Goal: Complete application form

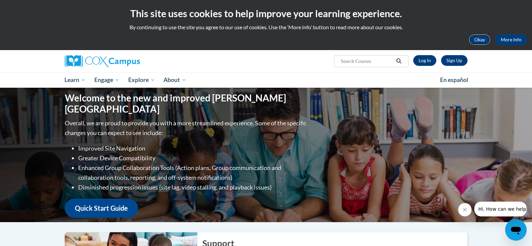
click at [478, 38] on button "Okay" at bounding box center [479, 39] width 21 height 11
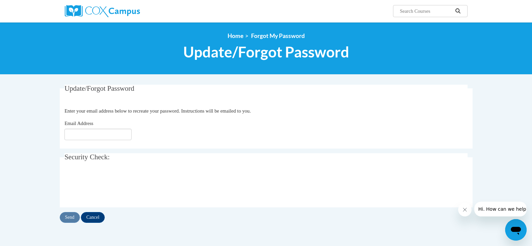
click at [105, 135] on input "Email Address" at bounding box center [97, 134] width 67 height 11
type input "[EMAIL_ADDRESS][DOMAIN_NAME]"
click at [65, 217] on input "Send" at bounding box center [70, 217] width 20 height 11
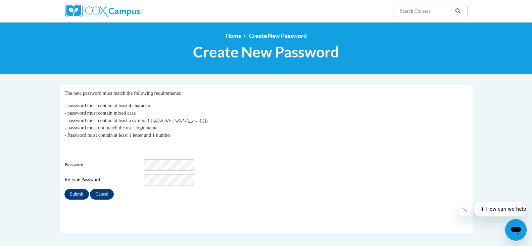
drag, startPoint x: 254, startPoint y: 161, endPoint x: 222, endPoint y: 160, distance: 32.2
click at [254, 161] on div "Password:" at bounding box center [265, 164] width 403 height 11
click at [140, 191] on div "Submit Cancel" at bounding box center [265, 194] width 403 height 11
click at [73, 189] on input "Submit" at bounding box center [76, 194] width 24 height 11
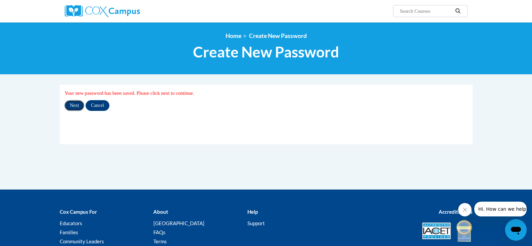
click at [78, 105] on input "Next" at bounding box center [74, 105] width 20 height 11
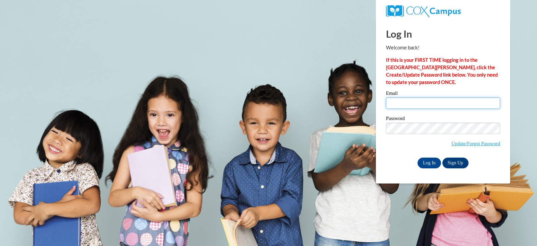
click at [433, 104] on input "Email" at bounding box center [443, 102] width 114 height 11
type input "wagrewe@gapps.stratford.k12.wi.us"
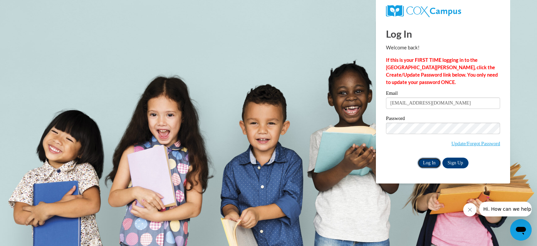
click at [423, 161] on input "Log In" at bounding box center [430, 162] width 24 height 11
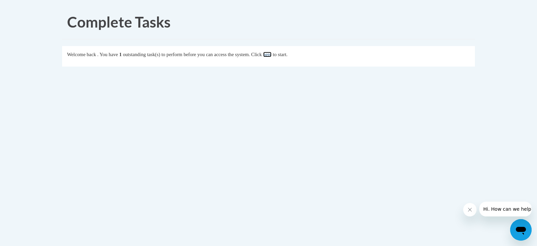
click at [272, 56] on link "here" at bounding box center [267, 54] width 8 height 5
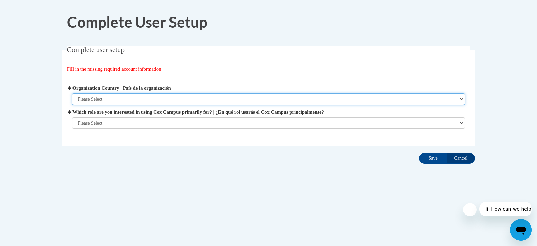
click at [163, 98] on select "Please Select [GEOGRAPHIC_DATA] | [GEOGRAPHIC_DATA] Outside of [GEOGRAPHIC_DATA…" at bounding box center [268, 98] width 393 height 11
select select "ad49bcad-a171-4b2e-b99c-48b446064914"
click at [72, 93] on select "Please Select [GEOGRAPHIC_DATA] | [GEOGRAPHIC_DATA] Outside of [GEOGRAPHIC_DATA…" at bounding box center [268, 98] width 393 height 11
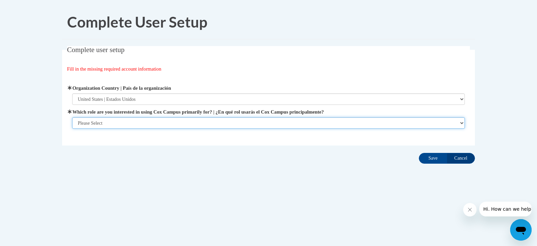
click at [163, 122] on select "Please Select College/University | Colegio/Universidad Community/Nonprofit Part…" at bounding box center [268, 122] width 393 height 11
select select "fbf2d438-af2f-41f8-98f1-81c410e29de3"
click at [72, 129] on select "Please Select College/University | Colegio/Universidad Community/Nonprofit Part…" at bounding box center [268, 122] width 393 height 11
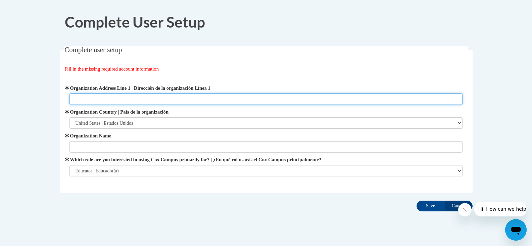
click at [141, 98] on input "Organization Address Line 1 | Dirección de la organización Línea 1" at bounding box center [266, 98] width 393 height 11
type input "[STREET_ADDRESS]"
type input "[GEOGRAPHIC_DATA]"
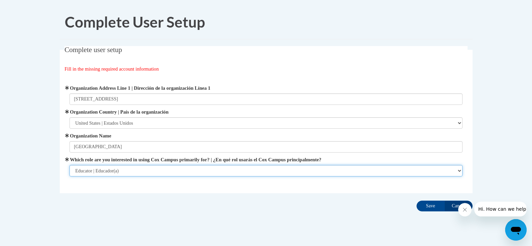
click at [145, 170] on select "Please Select College/University | Colegio/Universidad Community/Nonprofit Part…" at bounding box center [266, 170] width 393 height 11
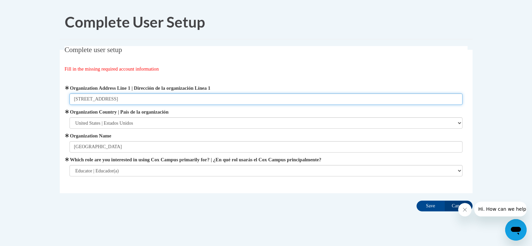
click at [237, 99] on input "213311 Legion St., PO Box 7" at bounding box center [266, 98] width 393 height 11
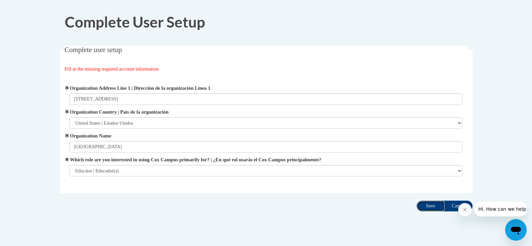
click at [429, 208] on input "Save" at bounding box center [431, 205] width 28 height 11
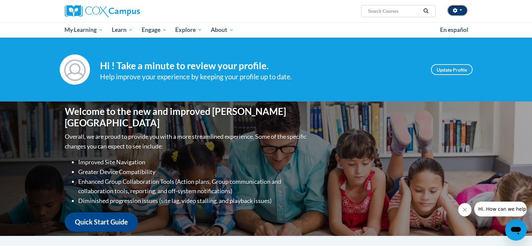
click at [465, 8] on button "button" at bounding box center [458, 10] width 20 height 11
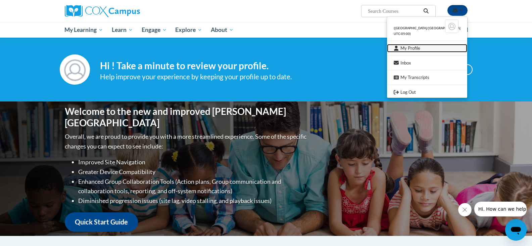
click at [410, 50] on link "My Profile" at bounding box center [427, 48] width 80 height 8
